Goal: Task Accomplishment & Management: Manage account settings

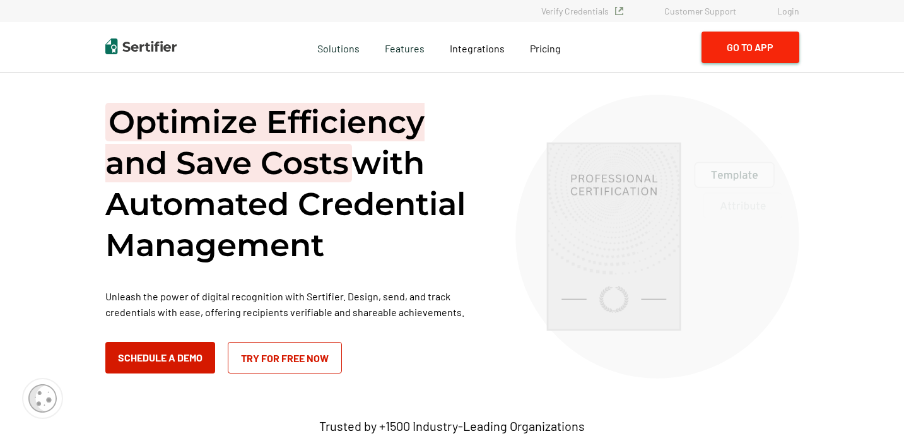
click at [761, 47] on button "Go to App" at bounding box center [750, 48] width 98 height 32
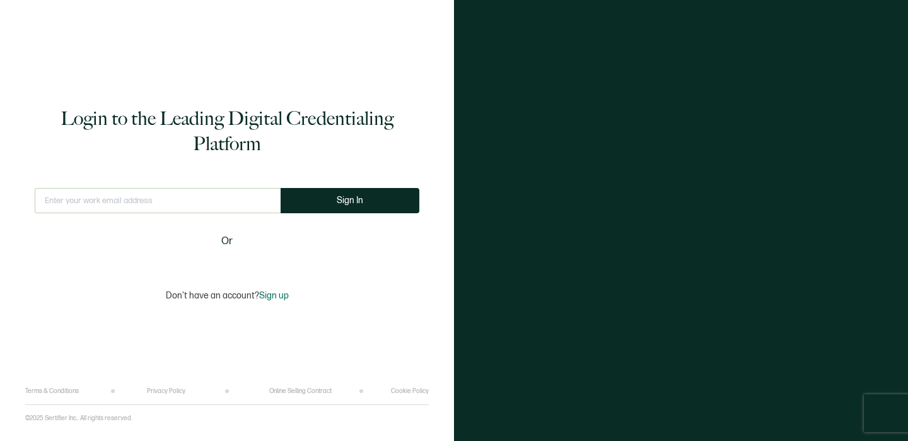
click at [126, 188] on input "text" at bounding box center [158, 200] width 246 height 25
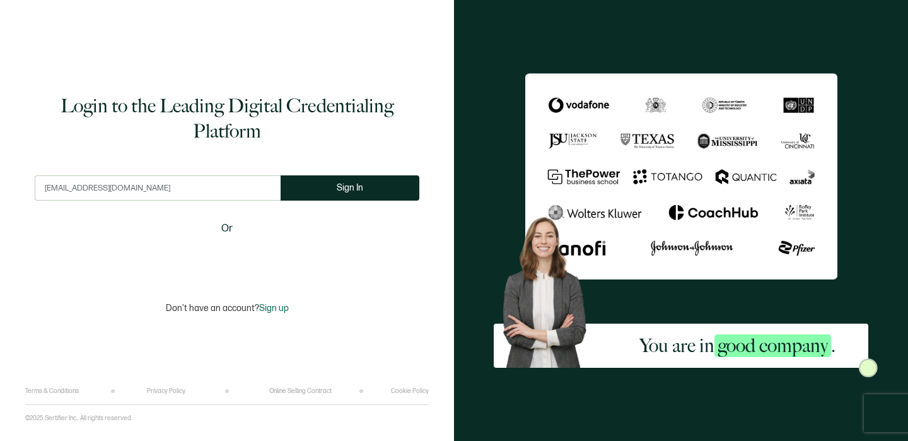
type input "[EMAIL_ADDRESS][DOMAIN_NAME]"
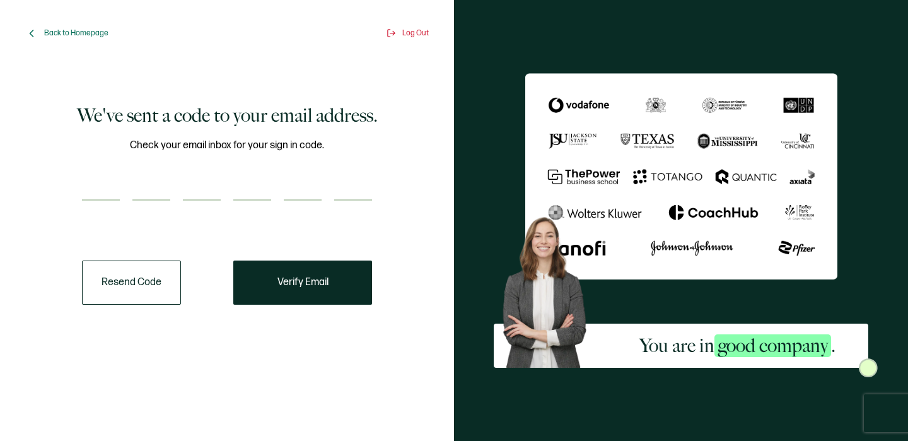
click at [109, 184] on input "number" at bounding box center [101, 187] width 38 height 25
type input "6"
type input "9"
type input "4"
type input "1"
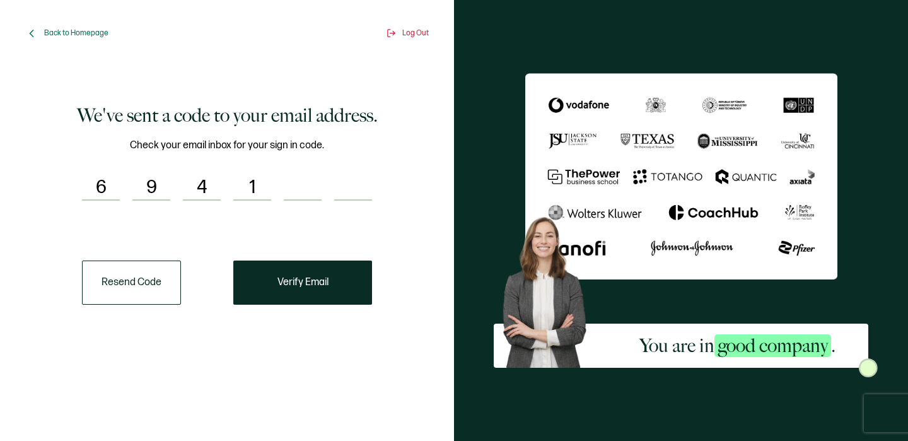
type input "9"
type input "8"
